Goal: Task Accomplishment & Management: Complete application form

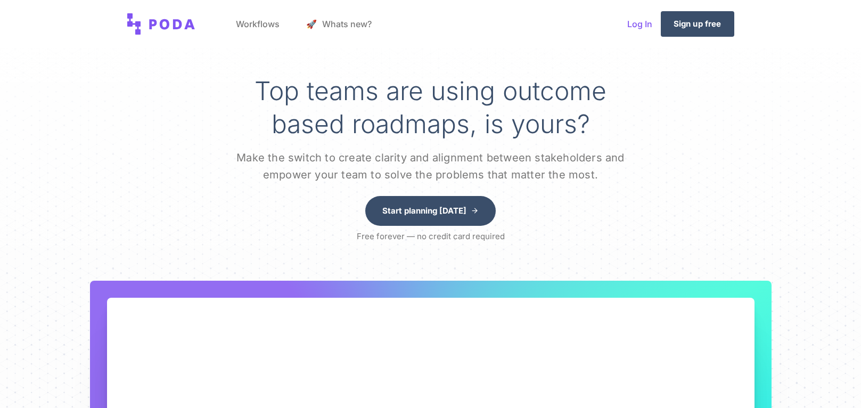
click at [642, 29] on link "Log In" at bounding box center [640, 24] width 42 height 40
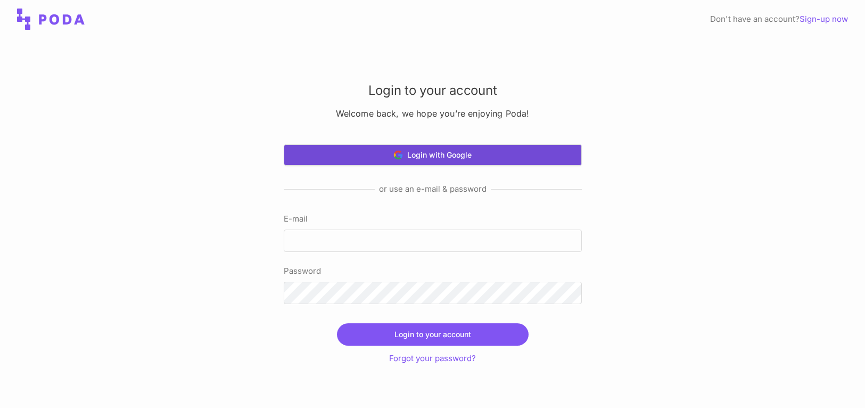
click at [446, 162] on button "Login with Google" at bounding box center [433, 154] width 298 height 21
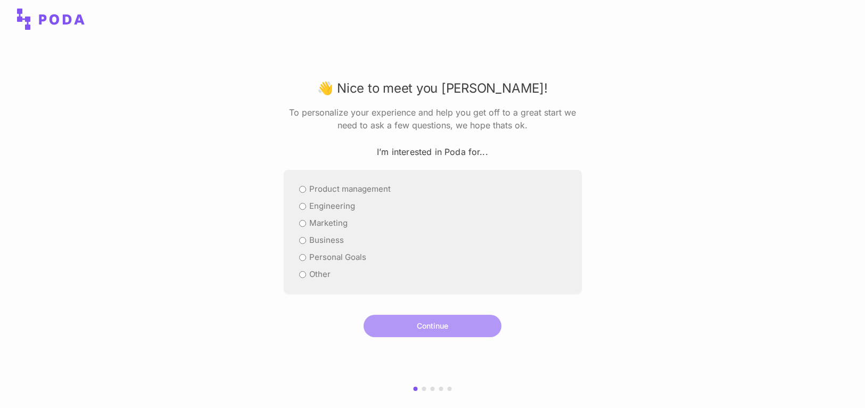
click at [53, 16] on icon at bounding box center [61, 19] width 45 height 11
click at [54, 16] on icon at bounding box center [61, 19] width 45 height 11
click at [302, 204] on input "Engineering" at bounding box center [302, 206] width 7 height 7
radio input "true"
drag, startPoint x: 423, startPoint y: 315, endPoint x: 430, endPoint y: 318, distance: 7.6
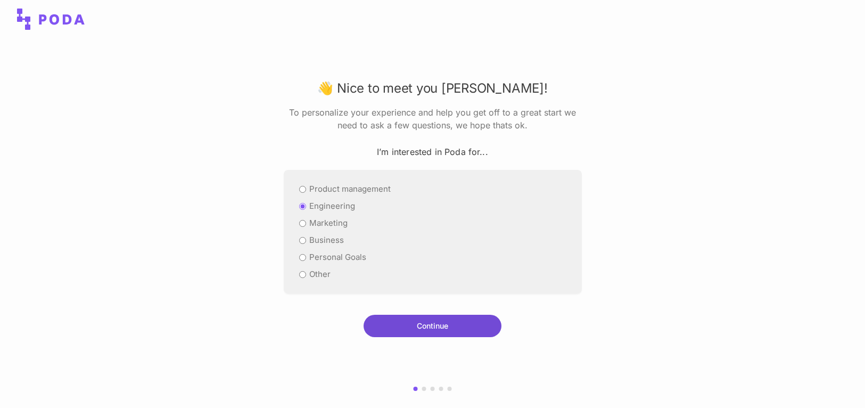
click at [425, 316] on button "Continue" at bounding box center [433, 326] width 138 height 22
click at [437, 325] on button "Continue" at bounding box center [433, 326] width 138 height 22
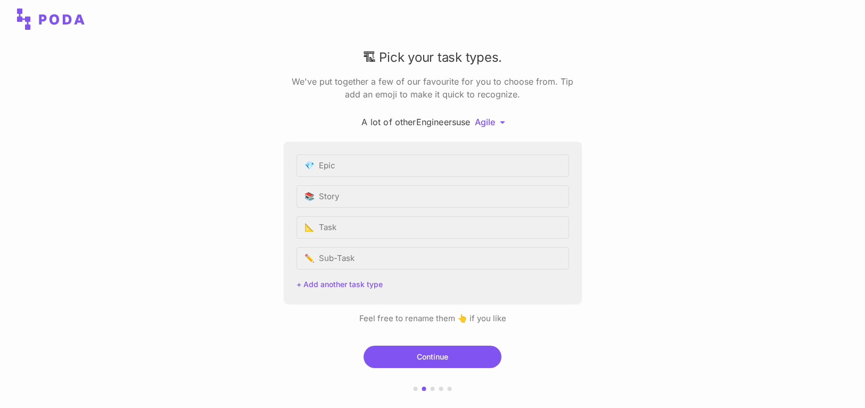
click at [60, 20] on icon at bounding box center [51, 19] width 68 height 21
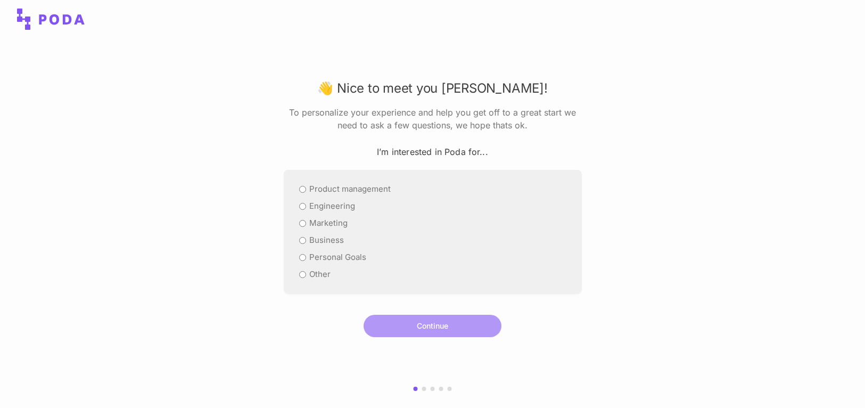
click at [54, 12] on icon at bounding box center [51, 19] width 68 height 21
click at [444, 390] on div at bounding box center [432, 388] width 865 height 4
click at [449, 388] on div at bounding box center [450, 388] width 4 height 4
click at [305, 185] on div "Product management" at bounding box center [432, 189] width 273 height 13
click at [300, 203] on input "Engineering" at bounding box center [302, 206] width 7 height 7
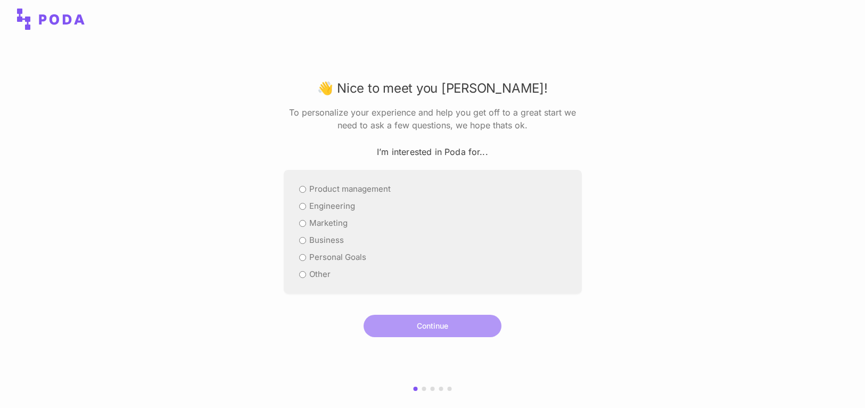
radio input "true"
click at [430, 336] on button "Continue" at bounding box center [433, 326] width 138 height 22
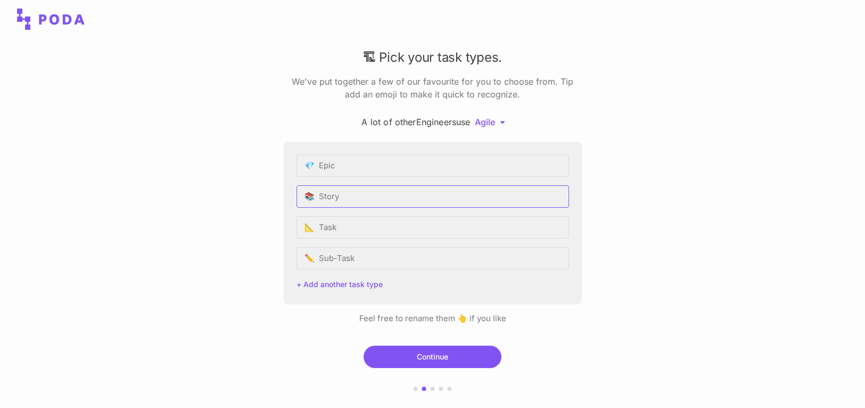
click at [320, 199] on input "📚 Story" at bounding box center [432, 196] width 273 height 22
click at [345, 166] on input "💎 Epic" at bounding box center [432, 165] width 273 height 22
click at [436, 359] on button "Continue" at bounding box center [433, 356] width 138 height 22
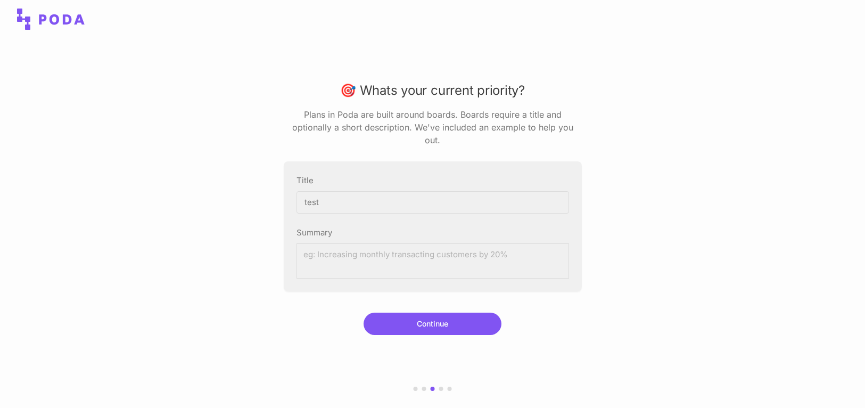
type input "test"
type textarea "tets"
click at [428, 312] on button "Continue" at bounding box center [433, 323] width 138 height 22
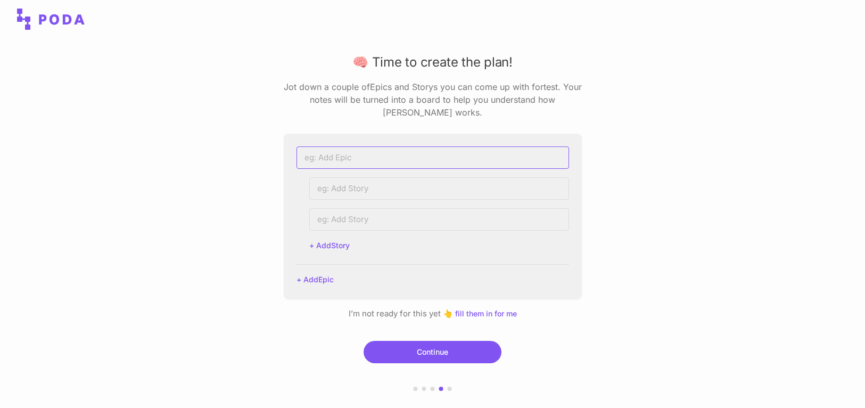
click at [364, 162] on input at bounding box center [432, 157] width 273 height 22
type input "buioldl course"
type input "ai for all"
click at [466, 348] on button "Continue" at bounding box center [433, 352] width 138 height 22
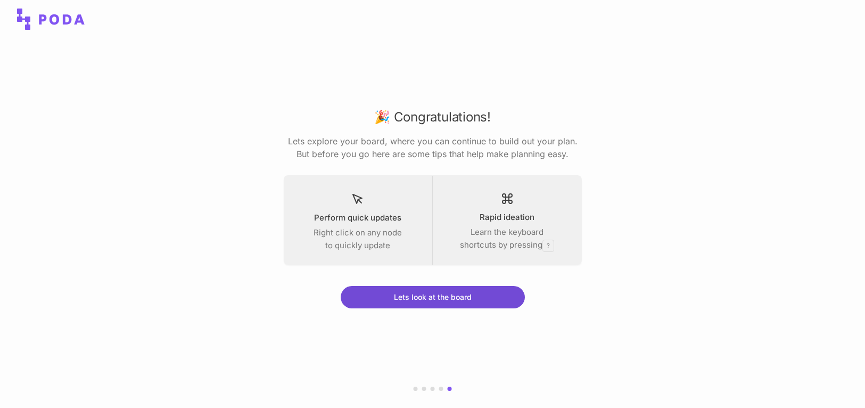
click at [448, 302] on button "Lets look at the board" at bounding box center [433, 297] width 184 height 22
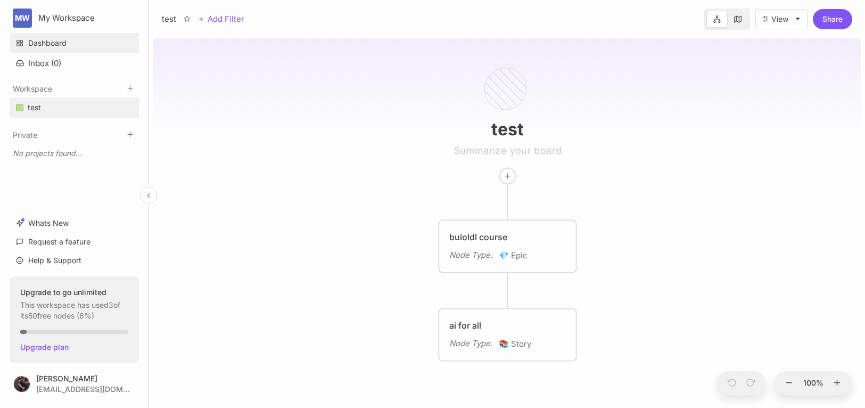
click at [41, 45] on link "Dashboard" at bounding box center [74, 43] width 129 height 20
